Goal: Task Accomplishment & Management: Use online tool/utility

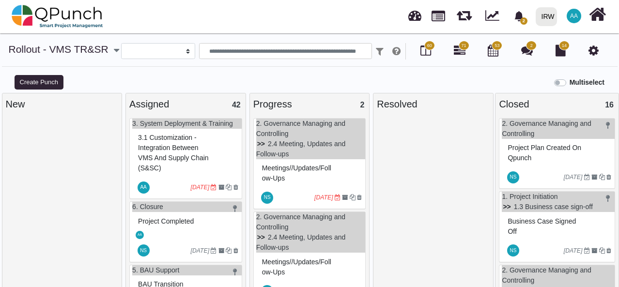
select select
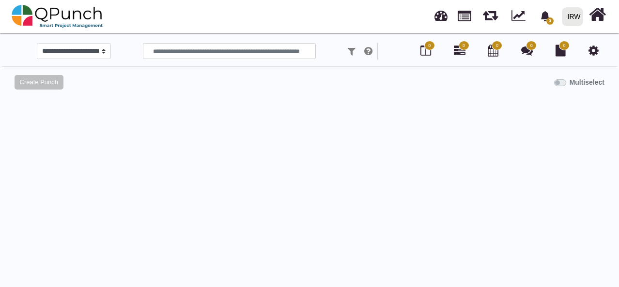
select select
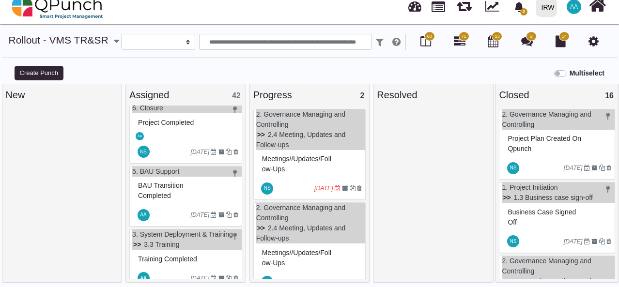
scroll to position [105, 0]
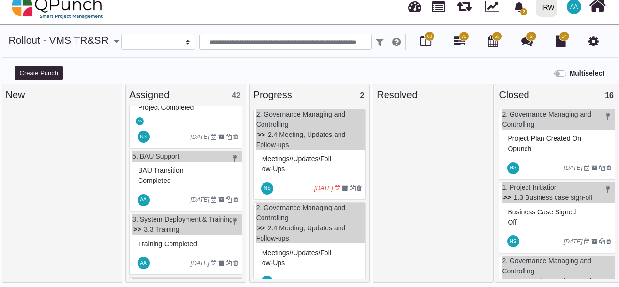
click at [198, 173] on div "BAU transition Completed" at bounding box center [187, 175] width 103 height 25
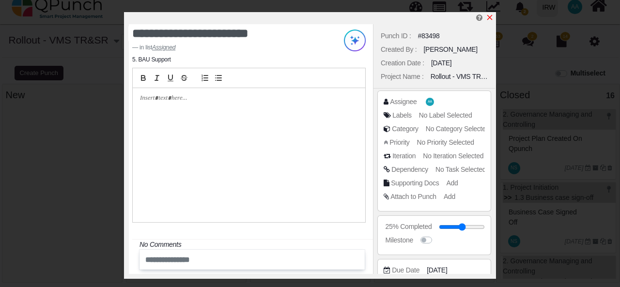
click at [490, 14] on link at bounding box center [490, 18] width 8 height 8
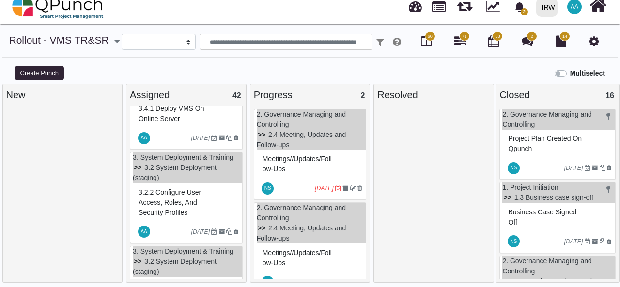
scroll to position [2599, 0]
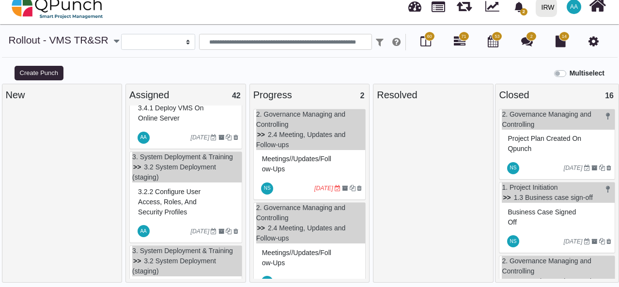
click at [221, 216] on div "3.2.2 Configure user access, roles, and security profiles" at bounding box center [187, 202] width 103 height 35
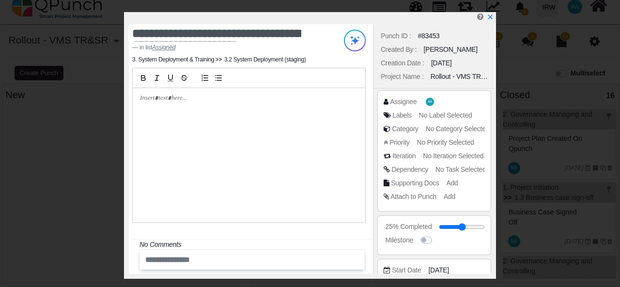
click at [174, 99] on p at bounding box center [246, 98] width 213 height 9
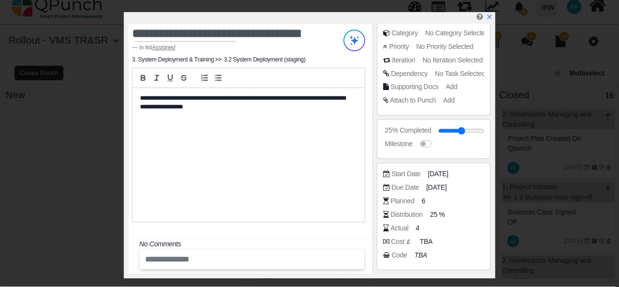
scroll to position [96, 0]
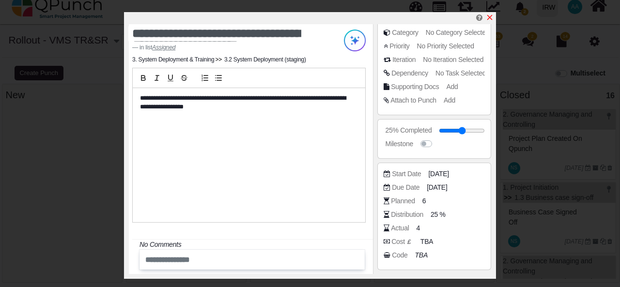
click at [490, 17] on icon "x" at bounding box center [489, 17] width 5 height 5
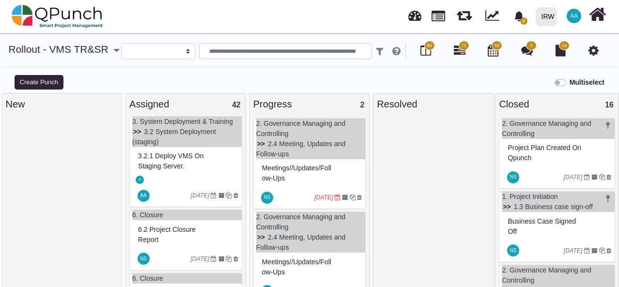
scroll to position [2733, 0]
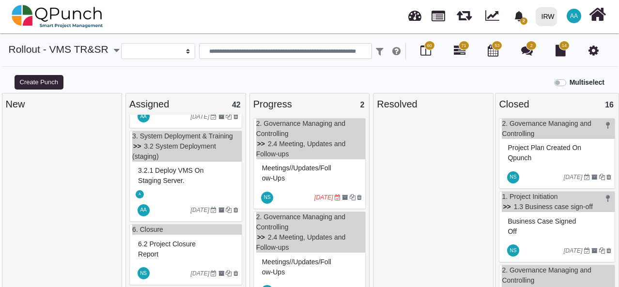
click at [188, 189] on div "3.2.1 Deploy VMS on staging server." at bounding box center [187, 175] width 103 height 25
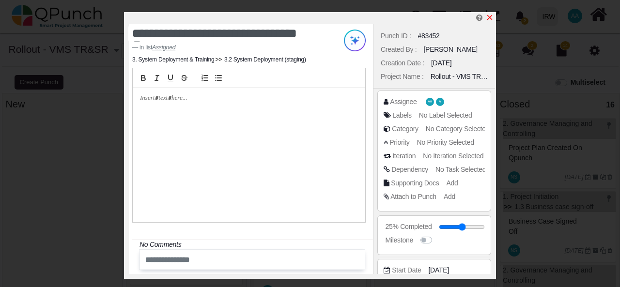
click at [490, 16] on icon "x" at bounding box center [490, 18] width 8 height 8
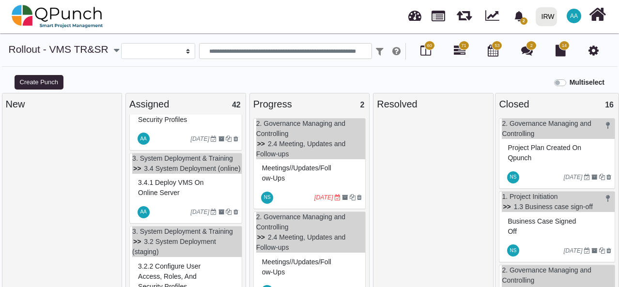
scroll to position [2531, 0]
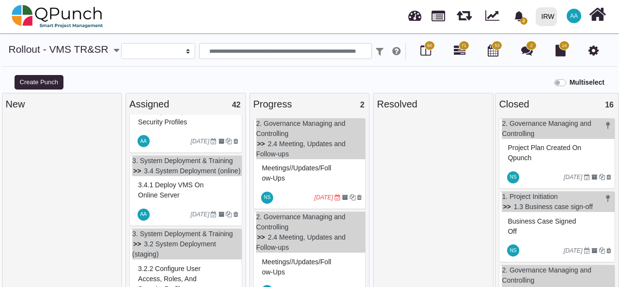
click at [180, 199] on span "3.4.1 Deploy VMS on online server" at bounding box center [170, 190] width 65 height 18
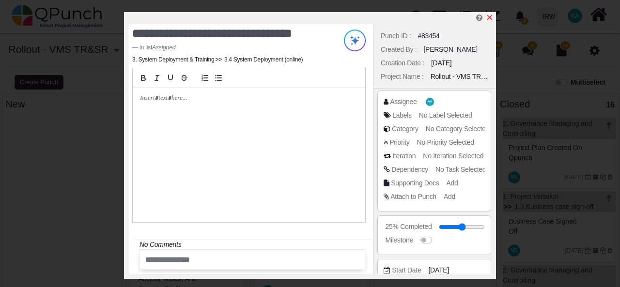
click at [491, 16] on icon "x" at bounding box center [490, 18] width 8 height 8
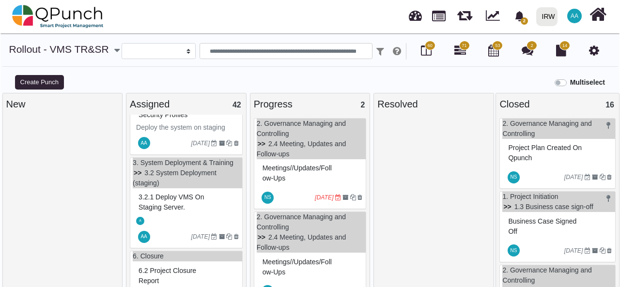
scroll to position [2706, 0]
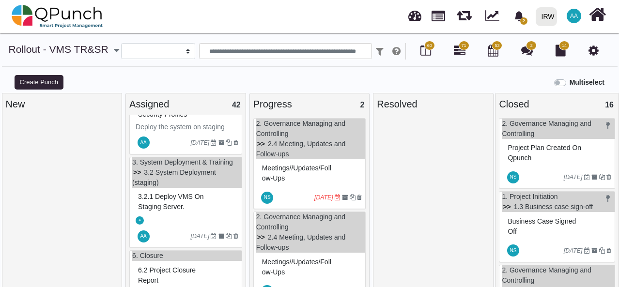
click at [204, 215] on div "3.2.1 Deploy VMS on staging server." at bounding box center [187, 201] width 103 height 25
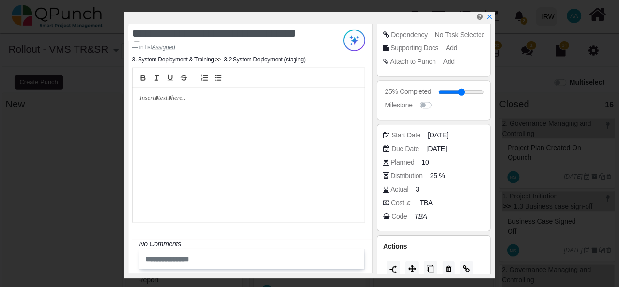
scroll to position [135, 0]
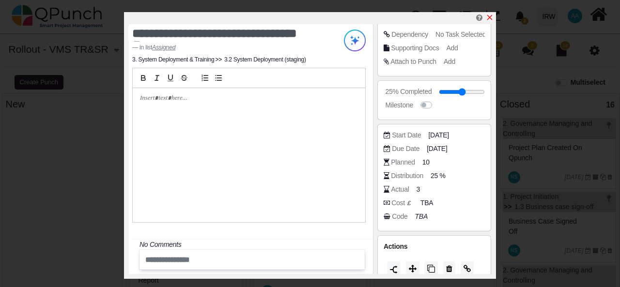
click at [490, 18] on icon "x" at bounding box center [489, 17] width 5 height 5
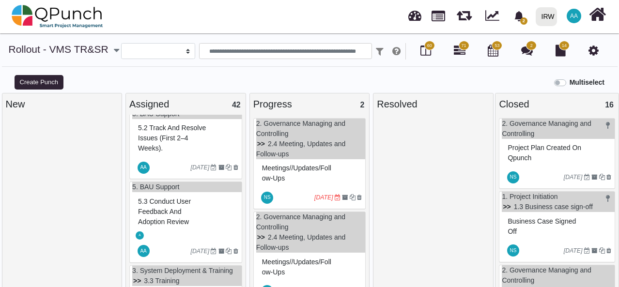
scroll to position [3049, 0]
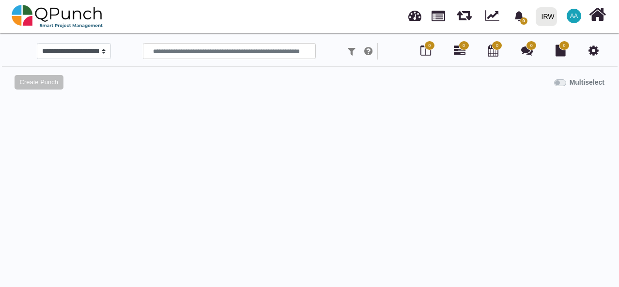
select select
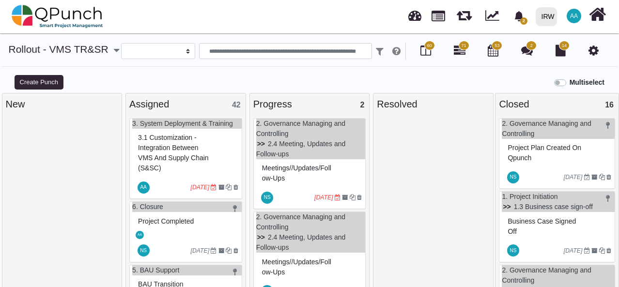
click at [197, 168] on div "3.1 Customization - Integration between VMS and Supply Chain (S&SC)" at bounding box center [187, 153] width 103 height 46
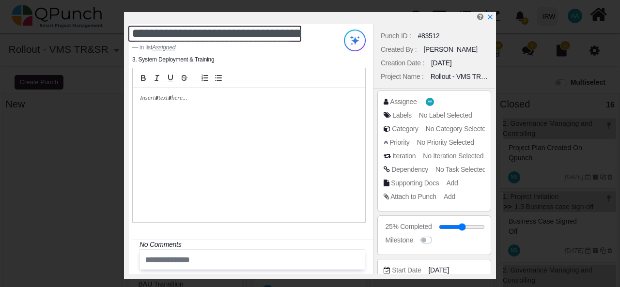
click at [253, 35] on textarea "**********" at bounding box center [214, 34] width 173 height 16
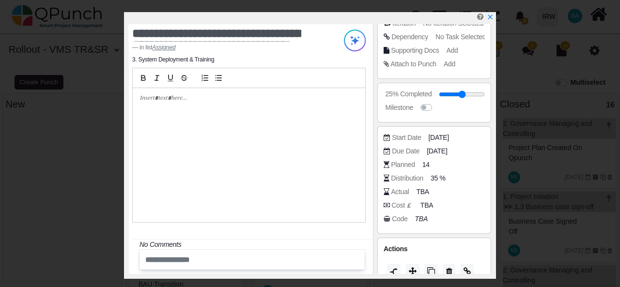
click at [212, 126] on div at bounding box center [249, 155] width 233 height 135
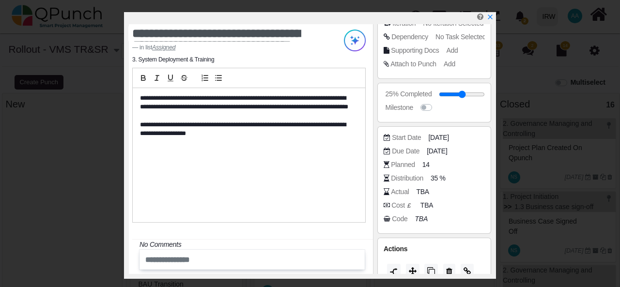
click at [307, 124] on p "**********" at bounding box center [246, 130] width 213 height 18
click at [329, 125] on p "**********" at bounding box center [246, 130] width 213 height 18
click at [223, 132] on p "**********" at bounding box center [246, 130] width 213 height 18
click at [220, 124] on p "**********" at bounding box center [246, 130] width 213 height 18
